Goal: Task Accomplishment & Management: Manage account settings

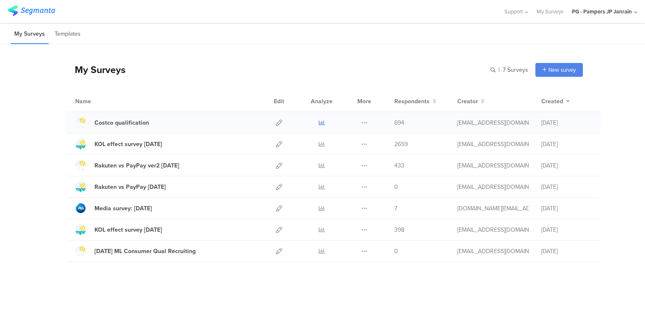
click at [319, 122] on icon at bounding box center [322, 123] width 6 height 6
click at [124, 124] on div "Costco qualification" at bounding box center [122, 122] width 55 height 9
click at [366, 125] on icon at bounding box center [364, 123] width 6 height 6
click at [237, 97] on div "Name" at bounding box center [166, 101] width 182 height 9
click at [281, 121] on icon at bounding box center [279, 123] width 6 height 6
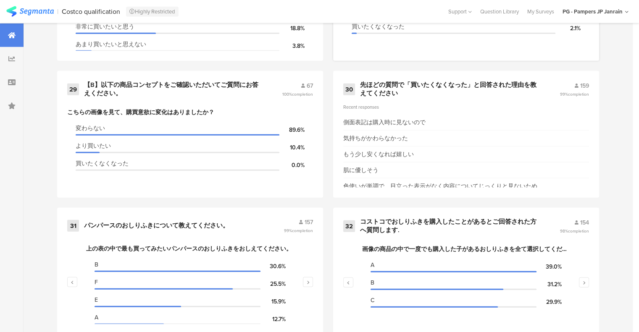
scroll to position [2272, 0]
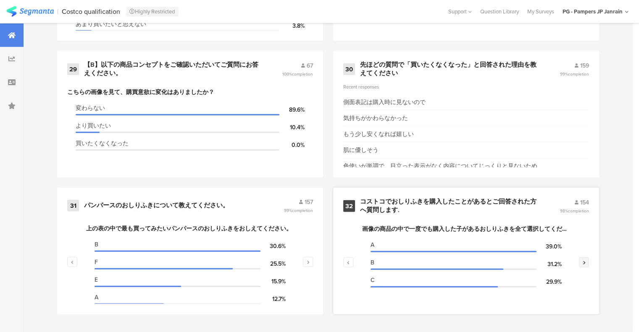
click at [586, 261] on button "button" at bounding box center [584, 263] width 10 height 10
click at [351, 258] on button "button" at bounding box center [348, 263] width 10 height 10
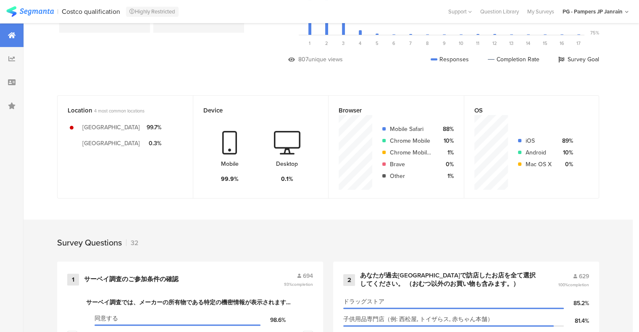
scroll to position [0, 0]
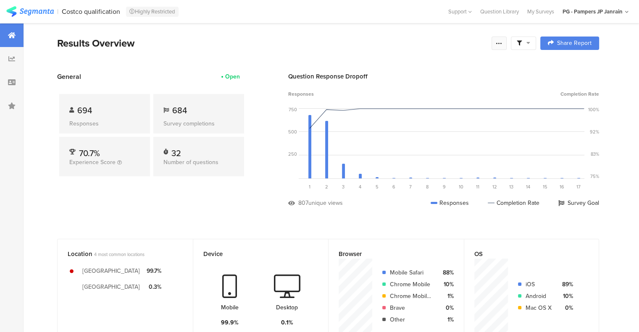
click at [507, 42] on div at bounding box center [499, 43] width 15 height 13
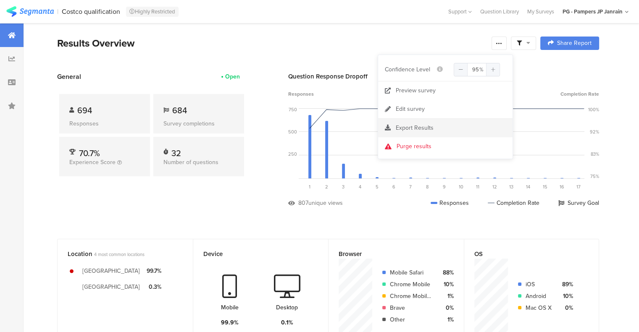
click at [432, 131] on span "Export Results" at bounding box center [415, 128] width 38 height 9
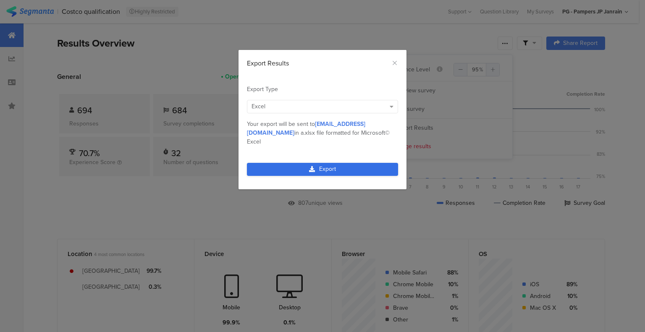
click at [314, 166] on div "dialog" at bounding box center [312, 169] width 6 height 6
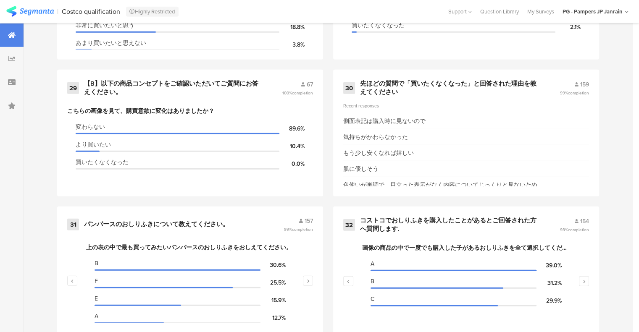
scroll to position [2272, 0]
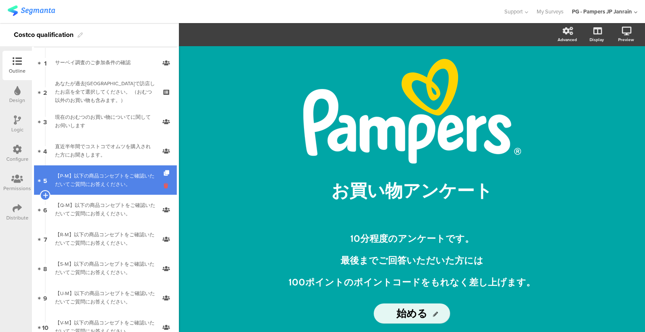
scroll to position [84, 0]
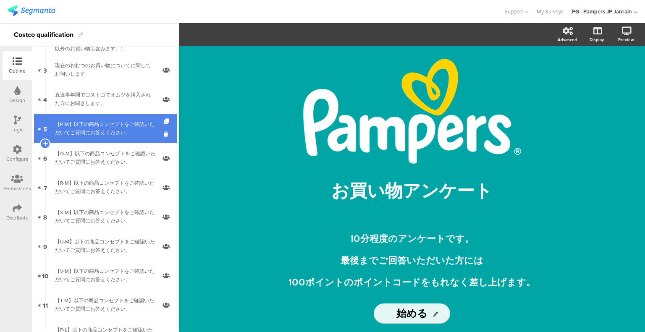
click at [91, 135] on div "【P-M】以下の商品コンセプトをご確認いただいてご質問にお答えください。" at bounding box center [105, 128] width 100 height 17
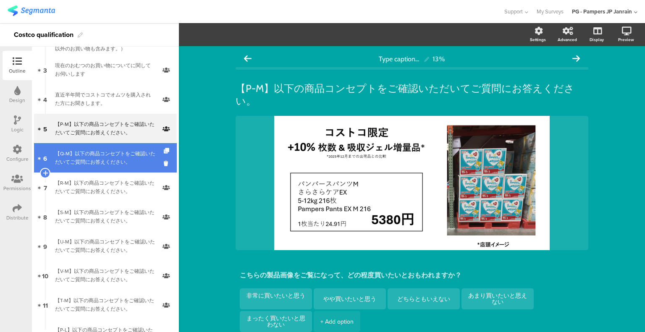
click at [98, 159] on div "【Q-M】以下の商品コンセプトをご確認いただいてご質問にお答えください。" at bounding box center [105, 158] width 100 height 17
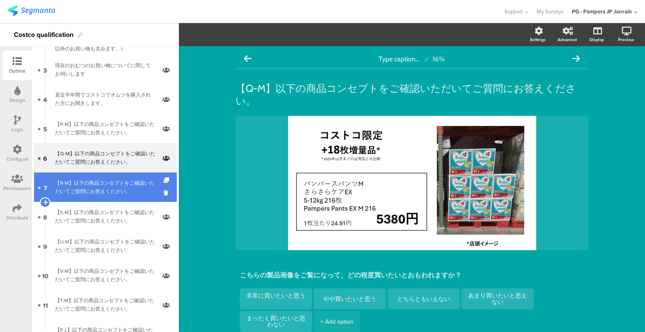
click at [90, 190] on div "【R-M】以下の商品コンセプトをご確認いただいてご質問にお答えください。" at bounding box center [105, 187] width 100 height 17
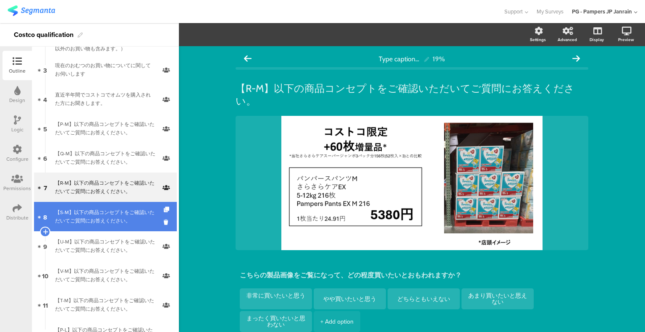
click at [96, 218] on div "【S-M】以下の商品コンセプトをご確認いただいてご質問にお答えください。" at bounding box center [105, 216] width 100 height 17
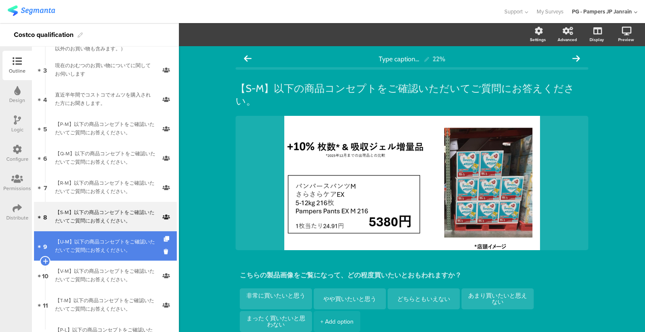
click at [106, 247] on div "【U-M】以下の商品コンセプトをご確認いただいてご質問にお答えください。" at bounding box center [105, 246] width 100 height 17
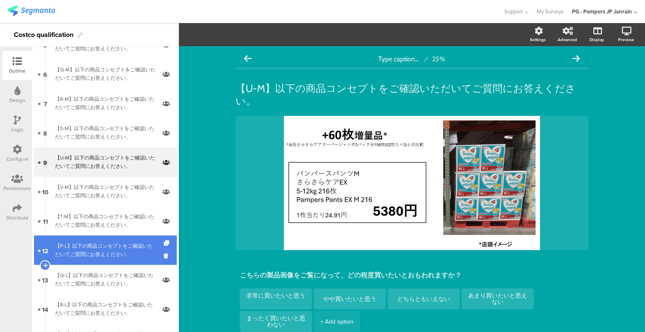
scroll to position [210, 0]
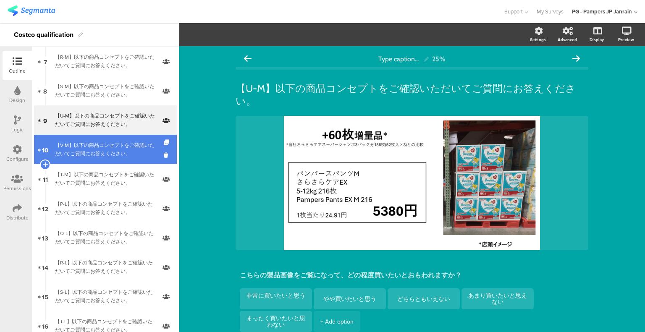
click at [125, 162] on link "10 【V-M】以下の商品コンセプトをご確認いただいてご質問にお答えください。" at bounding box center [105, 149] width 143 height 29
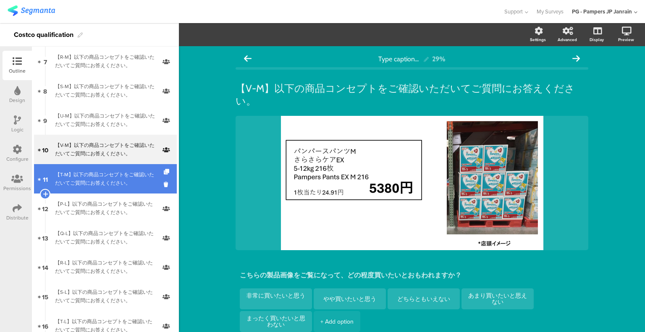
click at [99, 181] on div "【T-M】以下の商品コンセプトをご確認いただいてご質問にお答えください。" at bounding box center [105, 179] width 100 height 17
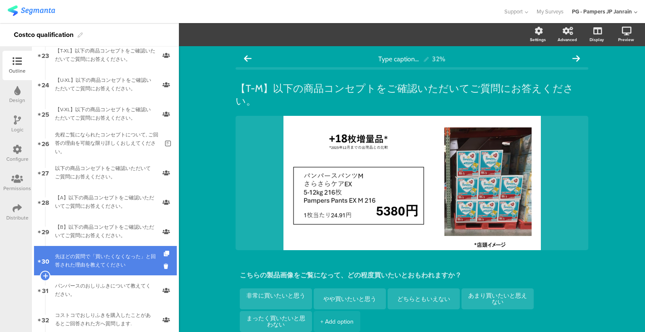
scroll to position [672, 0]
